Goal: Transaction & Acquisition: Purchase product/service

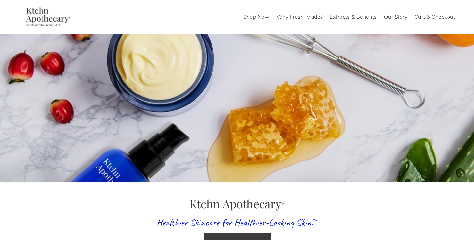
click at [253, 19] on link "Shop Now" at bounding box center [256, 17] width 26 height 10
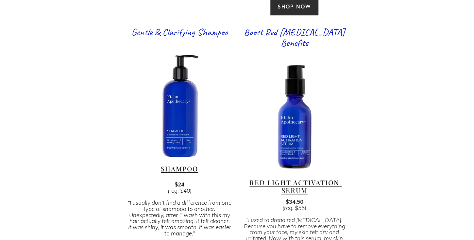
scroll to position [1433, 0]
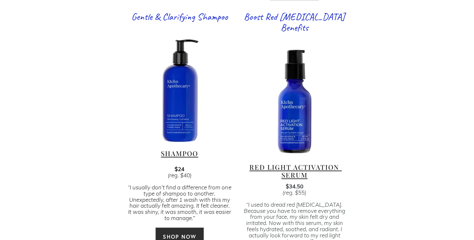
click at [300, 121] on div at bounding box center [295, 102] width 104 height 104
click at [326, 163] on span "RED LIGHT ACTIVATION SERUM" at bounding box center [296, 171] width 92 height 17
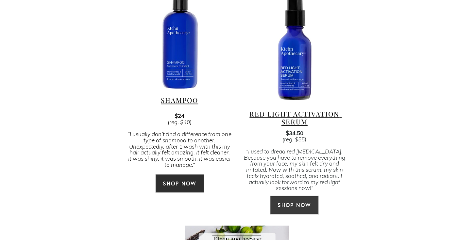
click at [298, 196] on link "SHOP NOW" at bounding box center [294, 205] width 49 height 19
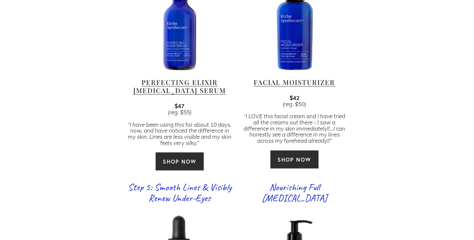
scroll to position [756, 0]
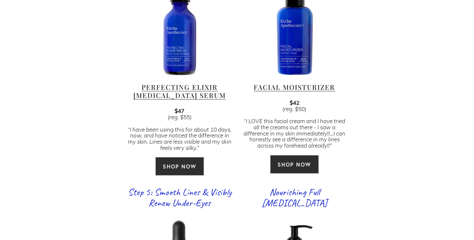
click at [181, 157] on link "SHOP NOW" at bounding box center [179, 166] width 49 height 19
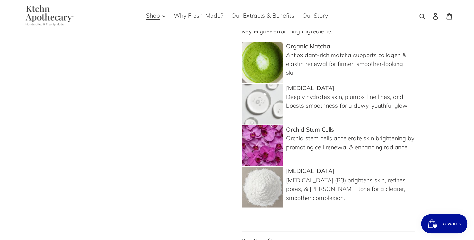
scroll to position [472, 0]
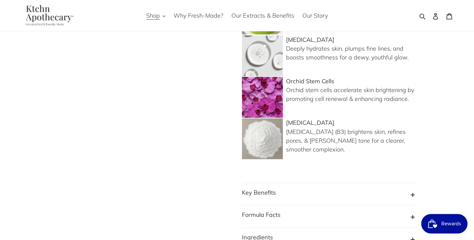
click at [413, 188] on button "Key Benefits" at bounding box center [328, 194] width 173 height 12
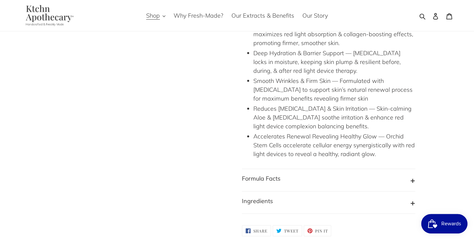
scroll to position [693, 0]
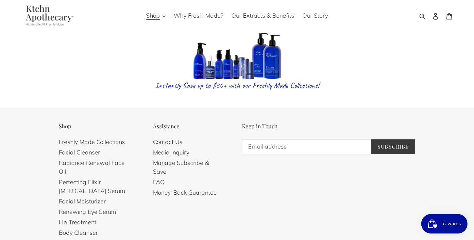
scroll to position [1272, 0]
